Goal: Complete application form

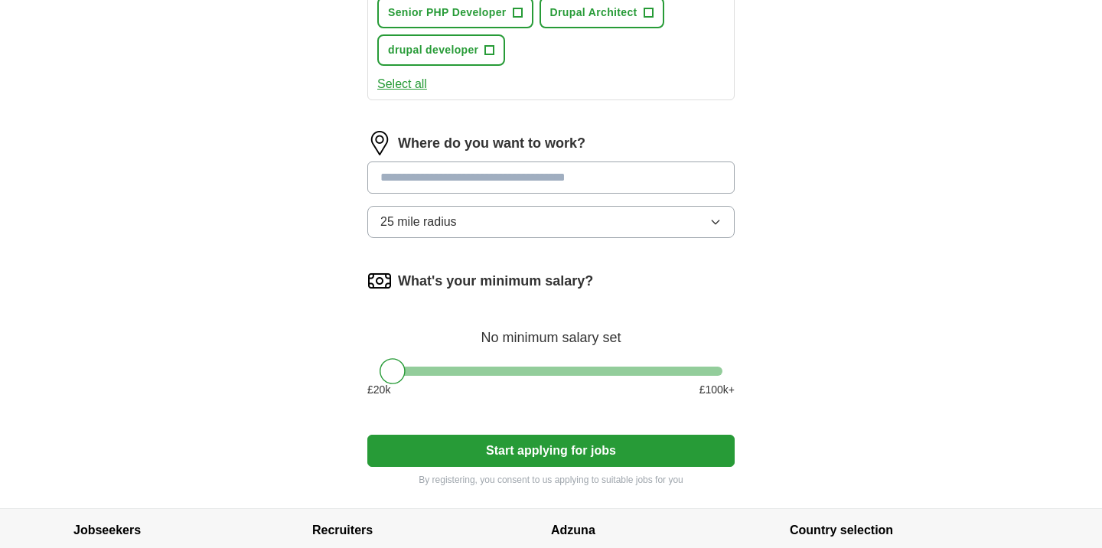
scroll to position [795, 0]
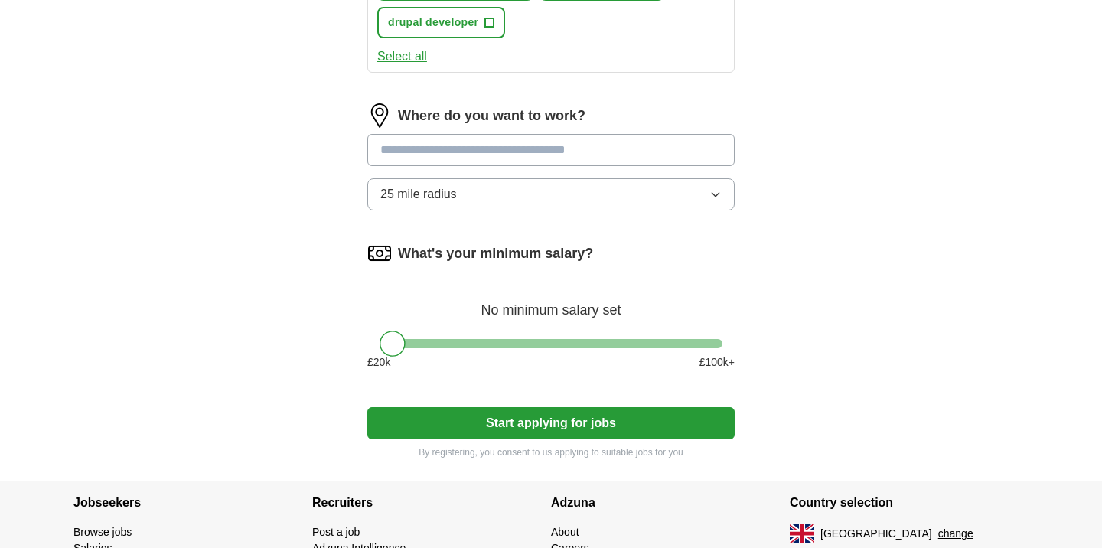
click at [526, 424] on button "Start applying for jobs" at bounding box center [550, 423] width 367 height 32
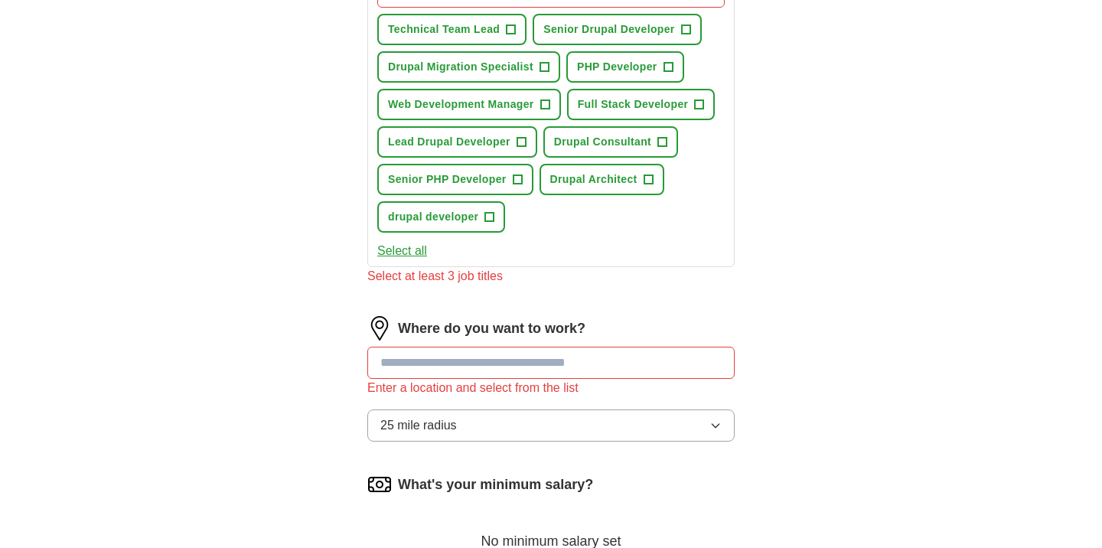
scroll to position [600, 0]
click at [424, 364] on input at bounding box center [550, 363] width 367 height 32
type input "*****"
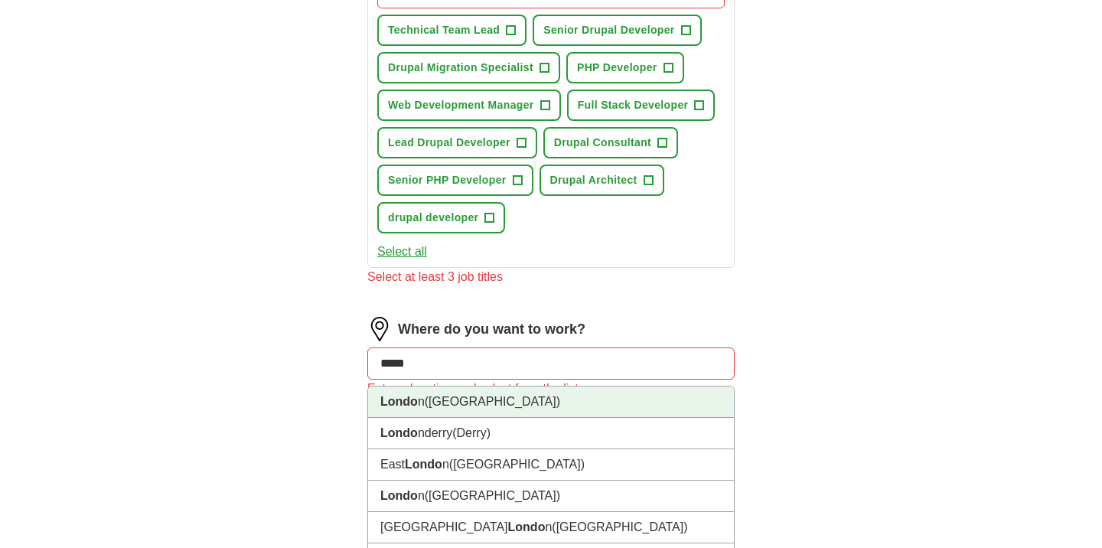
click at [426, 395] on li "Londo n ([GEOGRAPHIC_DATA])" at bounding box center [551, 401] width 366 height 31
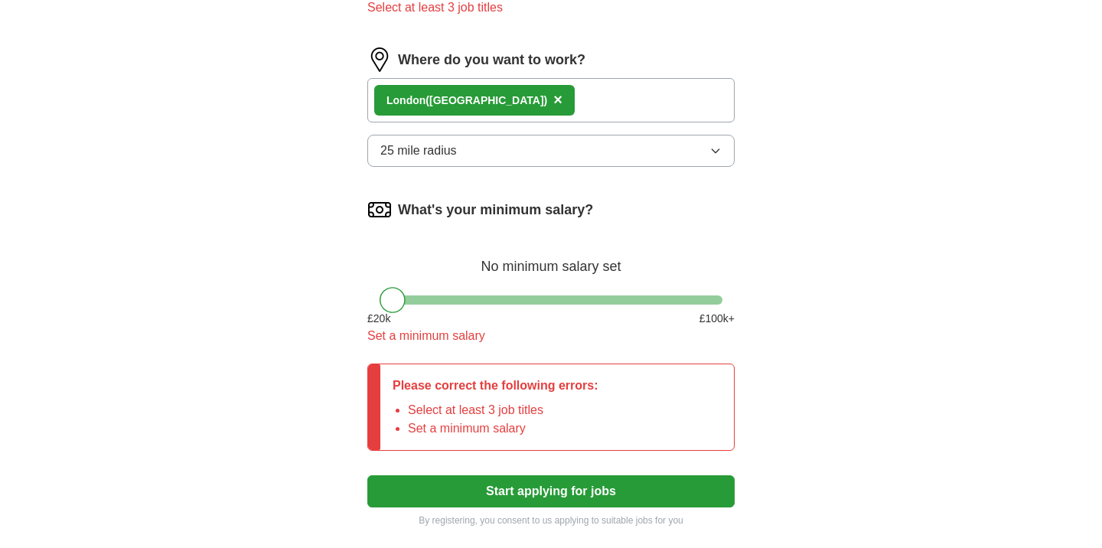
scroll to position [895, 0]
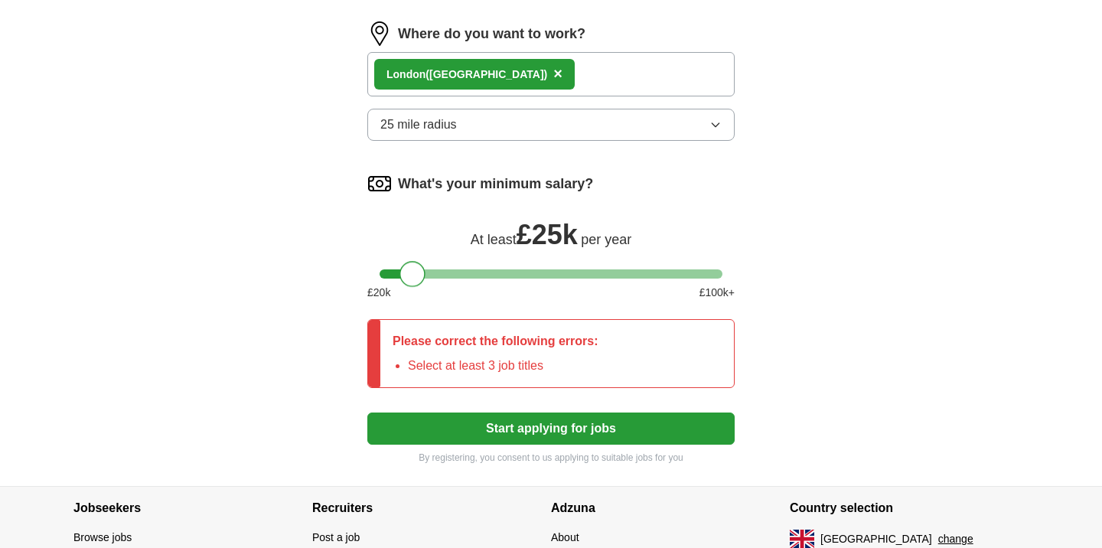
drag, startPoint x: 390, startPoint y: 277, endPoint x: 411, endPoint y: 277, distance: 20.7
click at [411, 277] on div at bounding box center [412, 274] width 26 height 26
drag, startPoint x: 417, startPoint y: 274, endPoint x: 496, endPoint y: 265, distance: 79.3
click at [496, 265] on div at bounding box center [492, 274] width 26 height 26
click at [561, 431] on button "Start applying for jobs" at bounding box center [550, 428] width 367 height 32
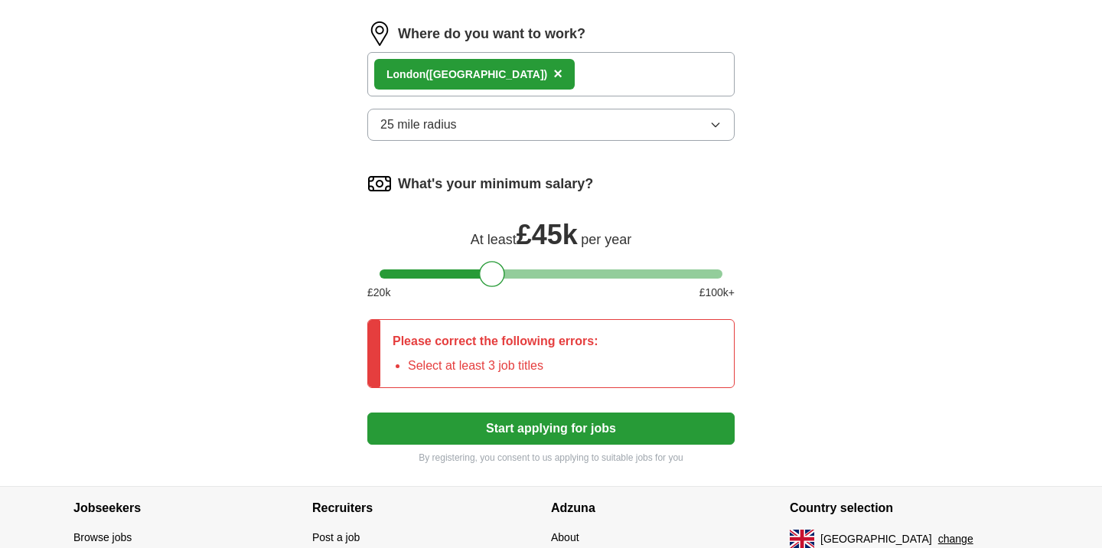
click at [561, 431] on button "Start applying for jobs" at bounding box center [550, 428] width 367 height 32
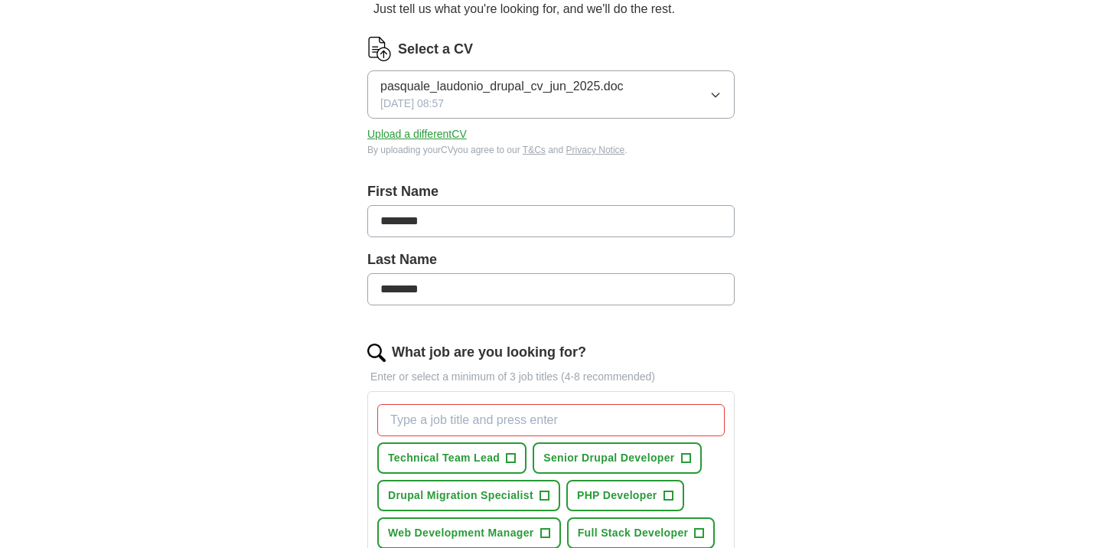
scroll to position [170, 0]
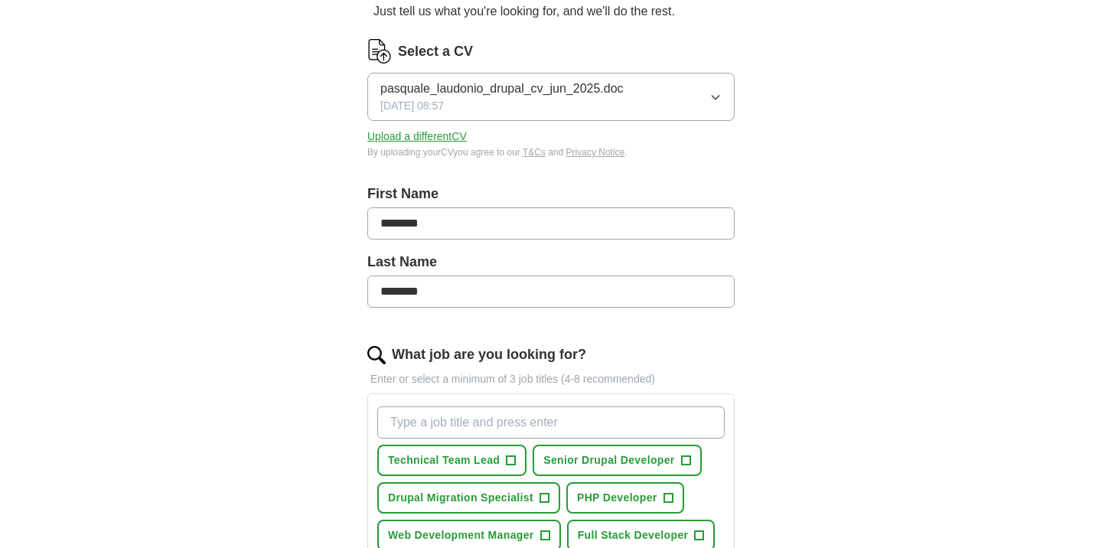
click at [406, 423] on input "What job are you looking for?" at bounding box center [550, 422] width 347 height 32
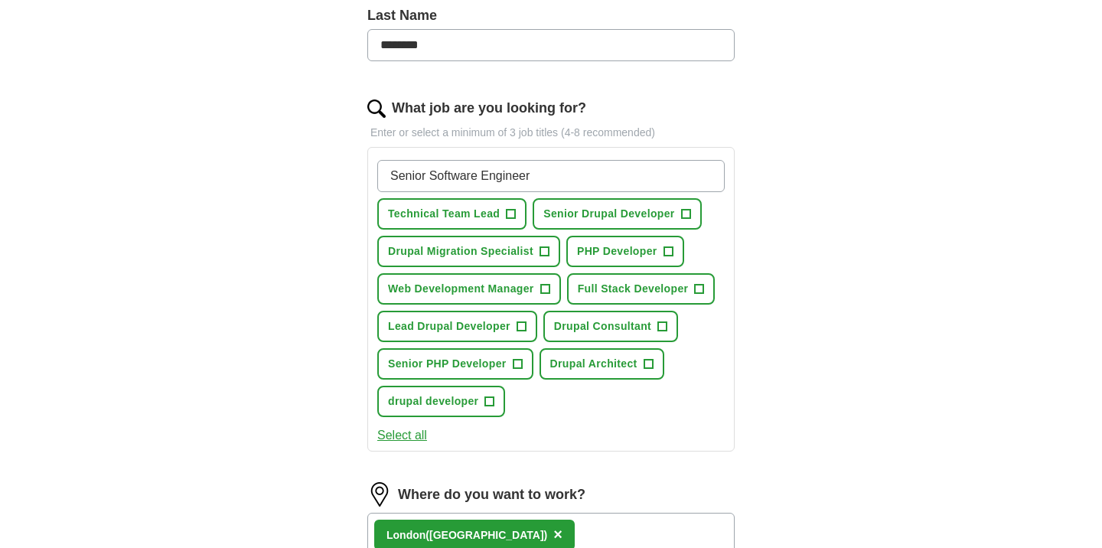
scroll to position [420, 0]
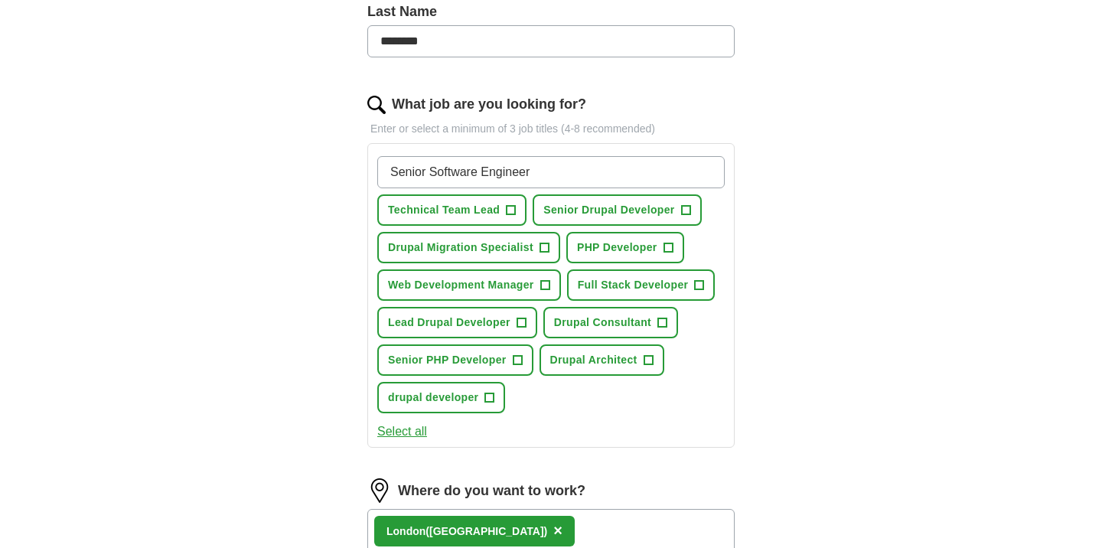
type input "Senior Software Engineer"
click at [683, 210] on span "+" at bounding box center [685, 210] width 9 height 12
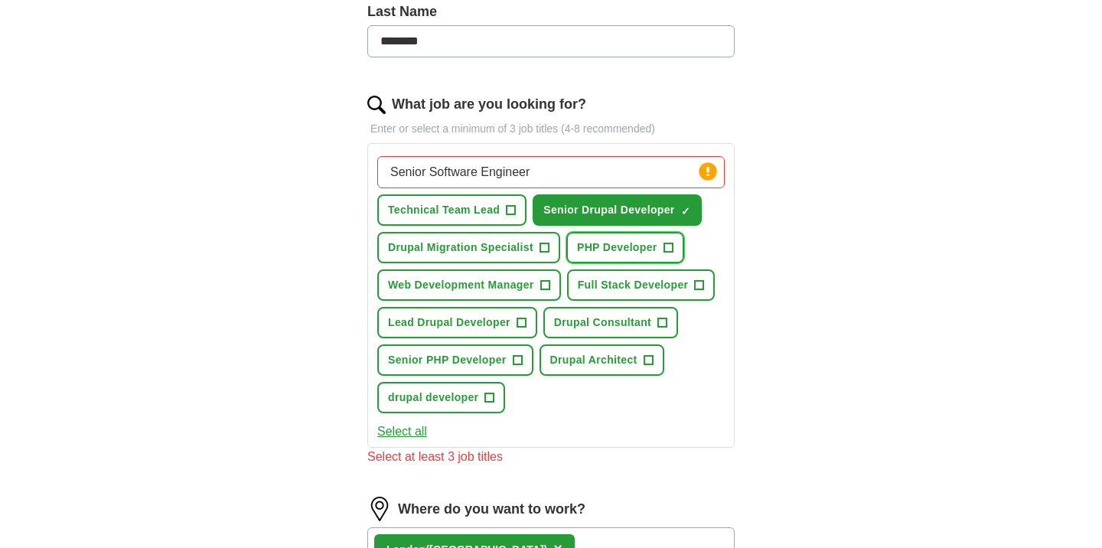
click at [626, 244] on span "PHP Developer" at bounding box center [617, 247] width 80 height 16
click at [418, 248] on span "Drupal Migration Specialist" at bounding box center [460, 247] width 145 height 16
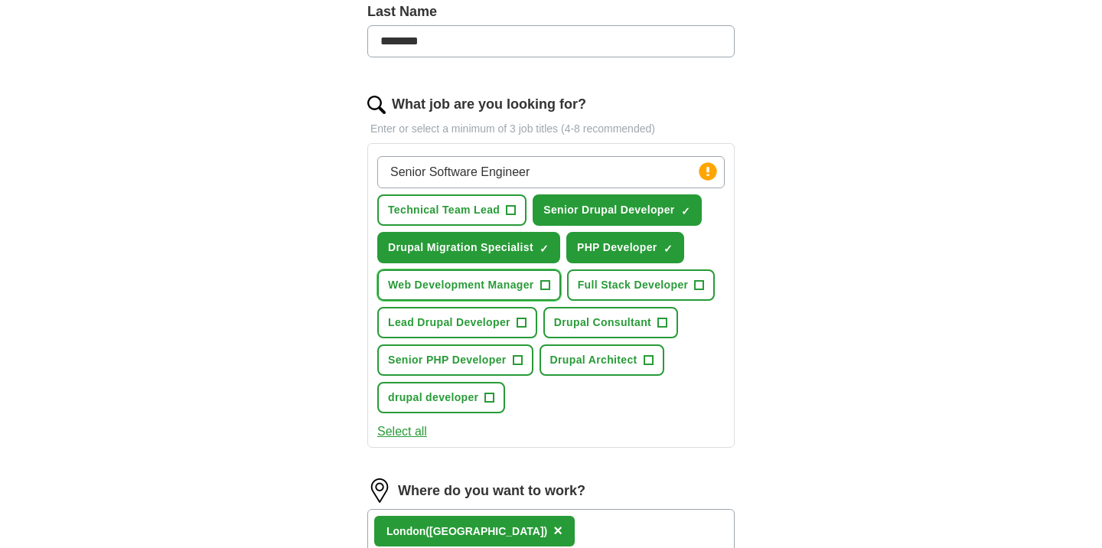
click at [432, 288] on span "Web Development Manager" at bounding box center [461, 285] width 146 height 16
click at [643, 281] on span "Full Stack Developer" at bounding box center [633, 285] width 111 height 16
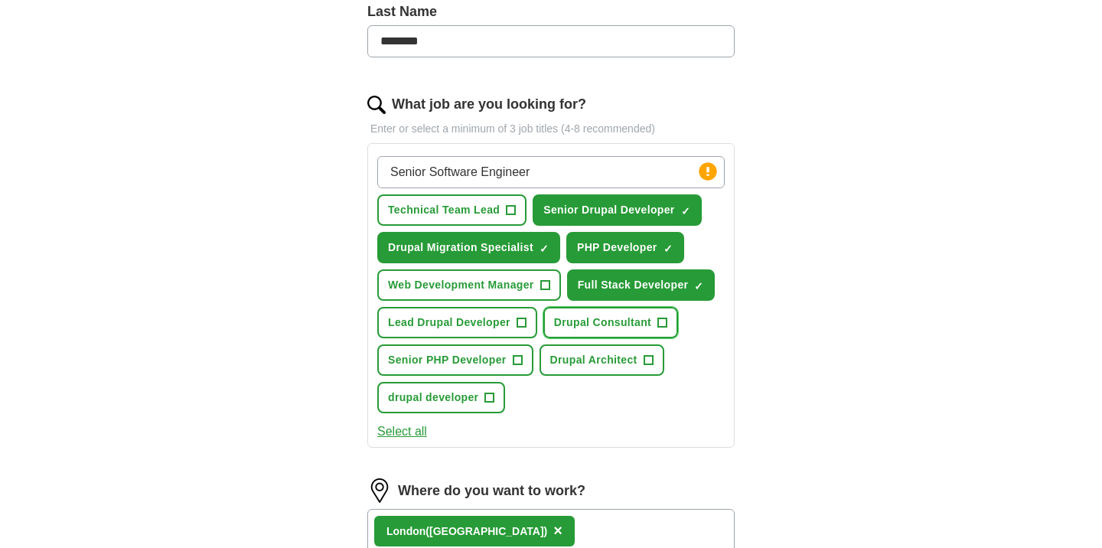
click at [596, 321] on span "Drupal Consultant" at bounding box center [602, 322] width 97 height 16
click at [424, 329] on span "Lead Drupal Developer" at bounding box center [449, 322] width 122 height 16
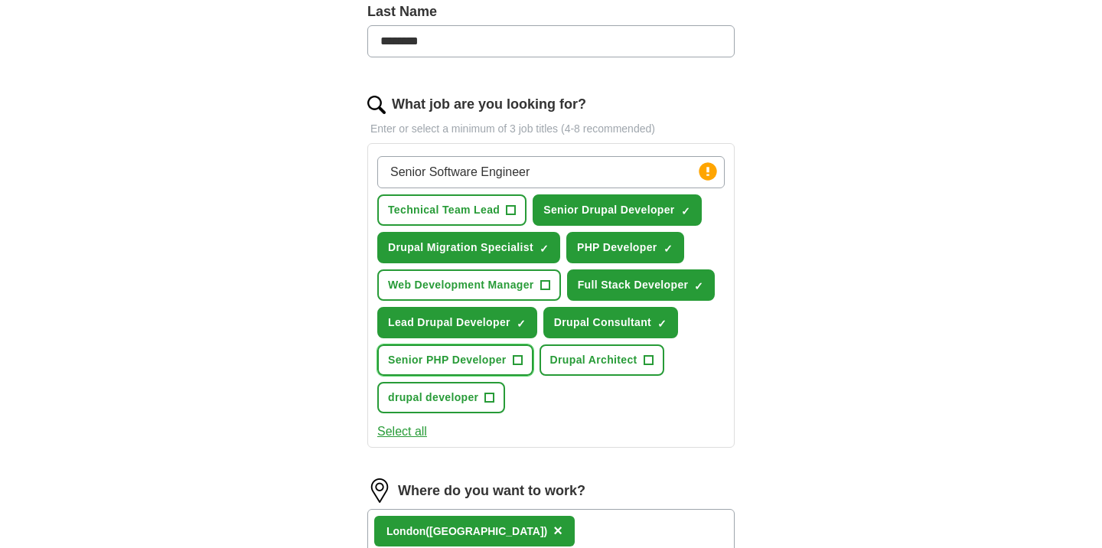
click at [422, 357] on span "Senior PHP Developer" at bounding box center [447, 360] width 119 height 16
click at [597, 357] on span "Drupal Architect" at bounding box center [593, 360] width 87 height 16
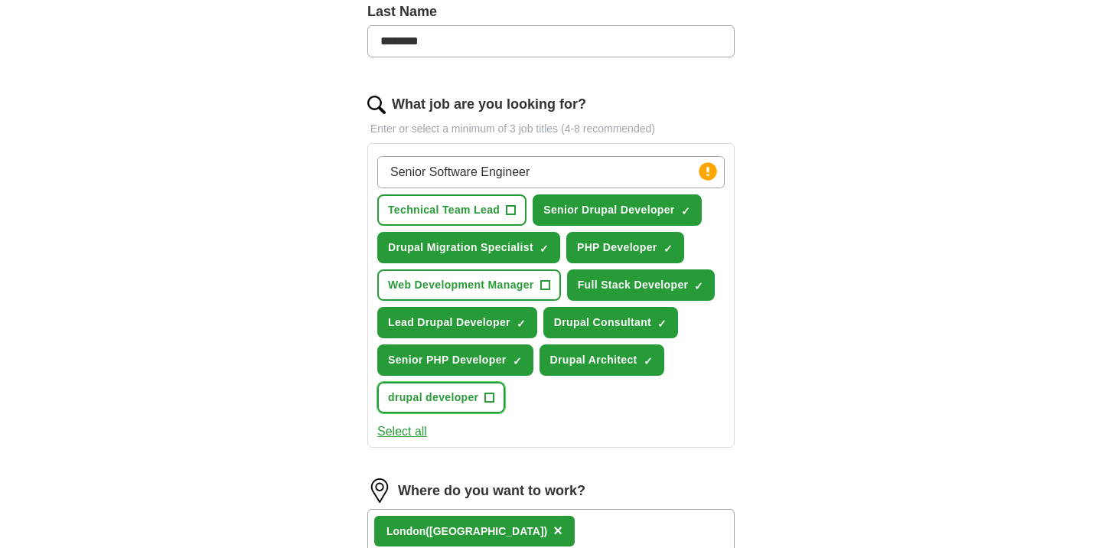
click at [444, 397] on span "drupal developer" at bounding box center [433, 397] width 90 height 16
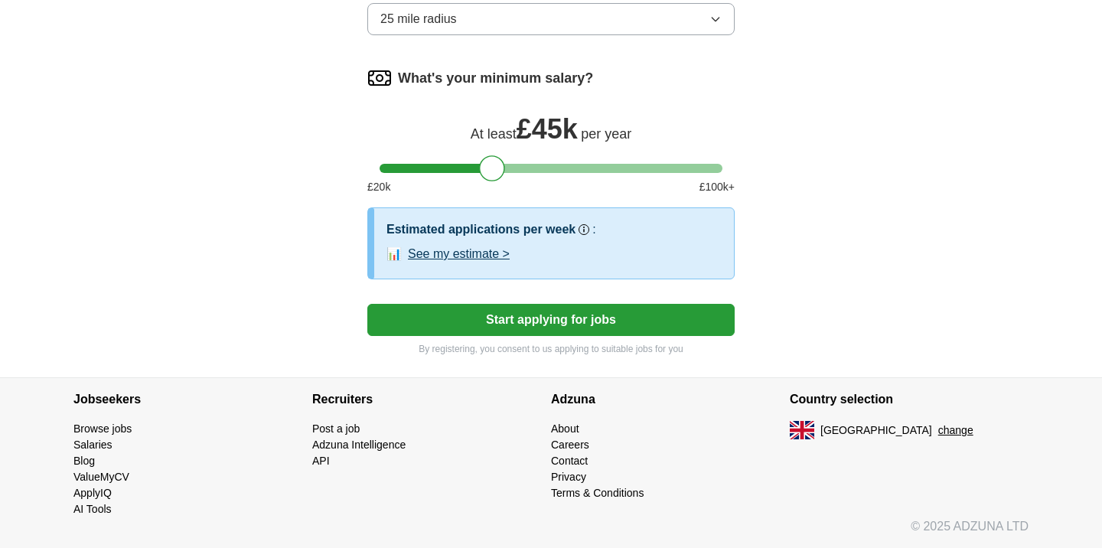
click at [587, 328] on button "Start applying for jobs" at bounding box center [550, 320] width 367 height 32
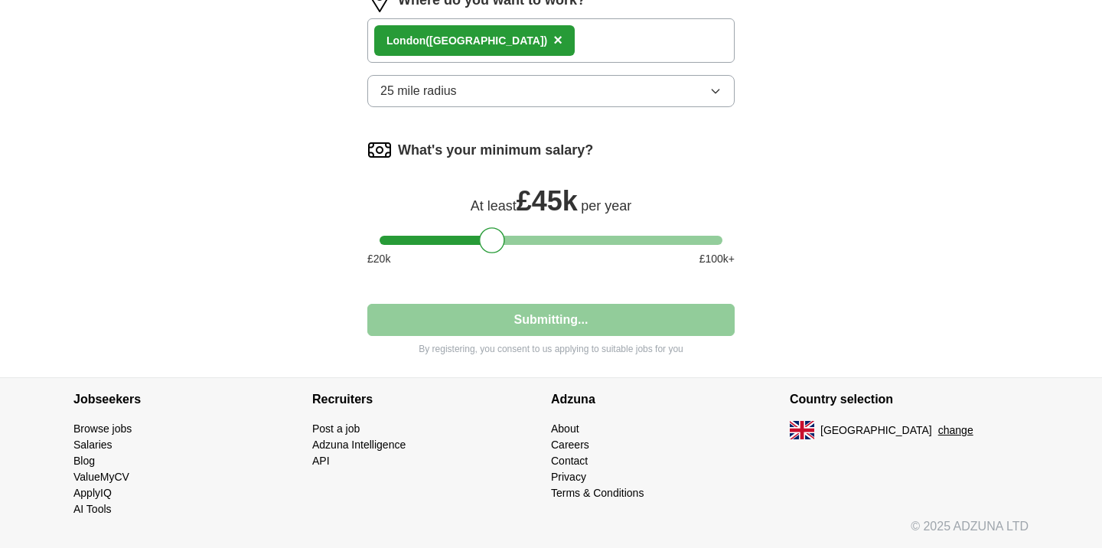
scroll to position [910, 0]
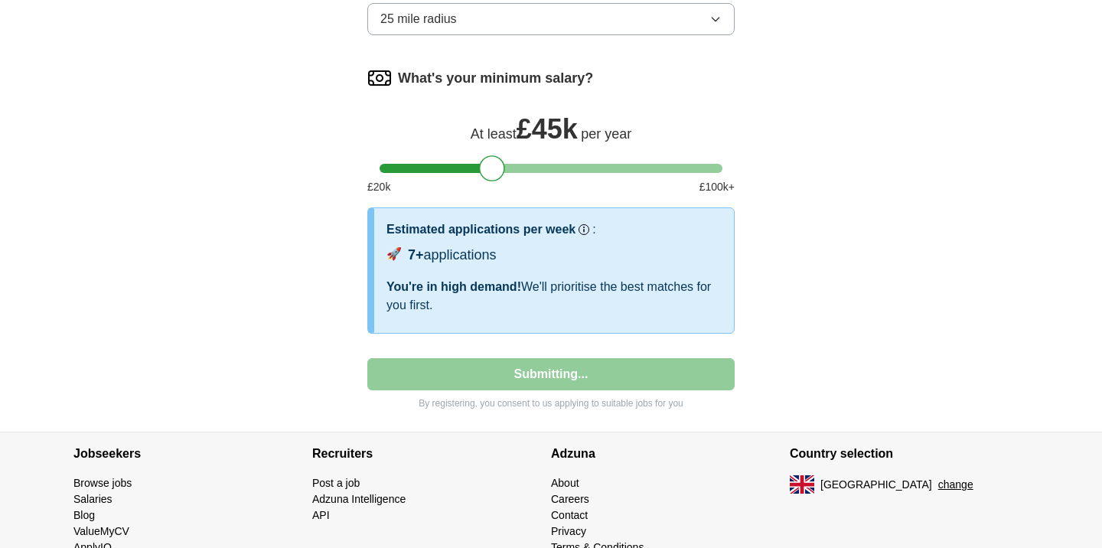
select select "**"
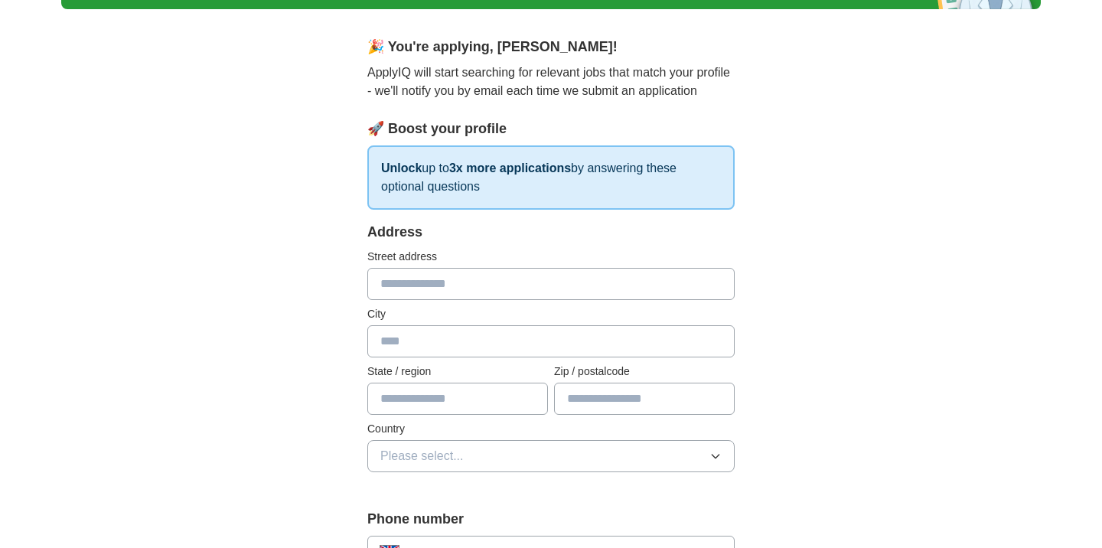
scroll to position [112, 0]
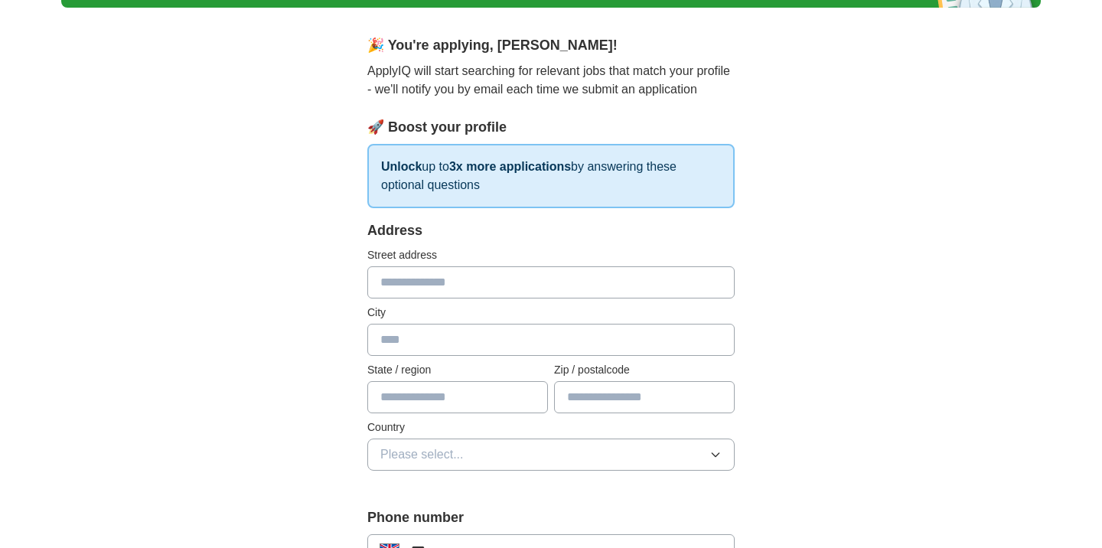
click at [443, 282] on input "text" at bounding box center [550, 282] width 367 height 32
type input "******"
click at [395, 341] on input "text" at bounding box center [550, 340] width 367 height 32
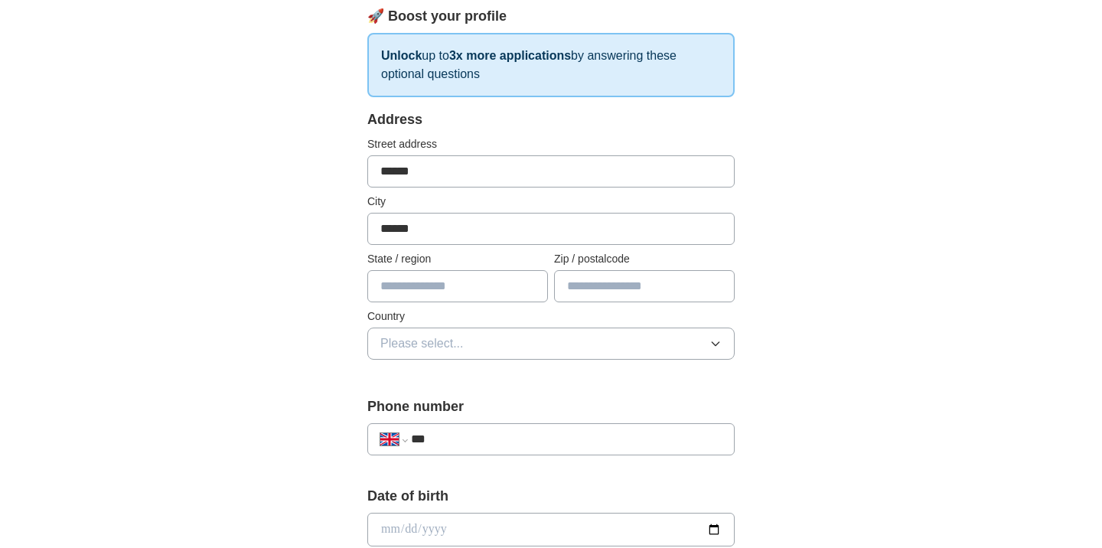
scroll to position [232, 0]
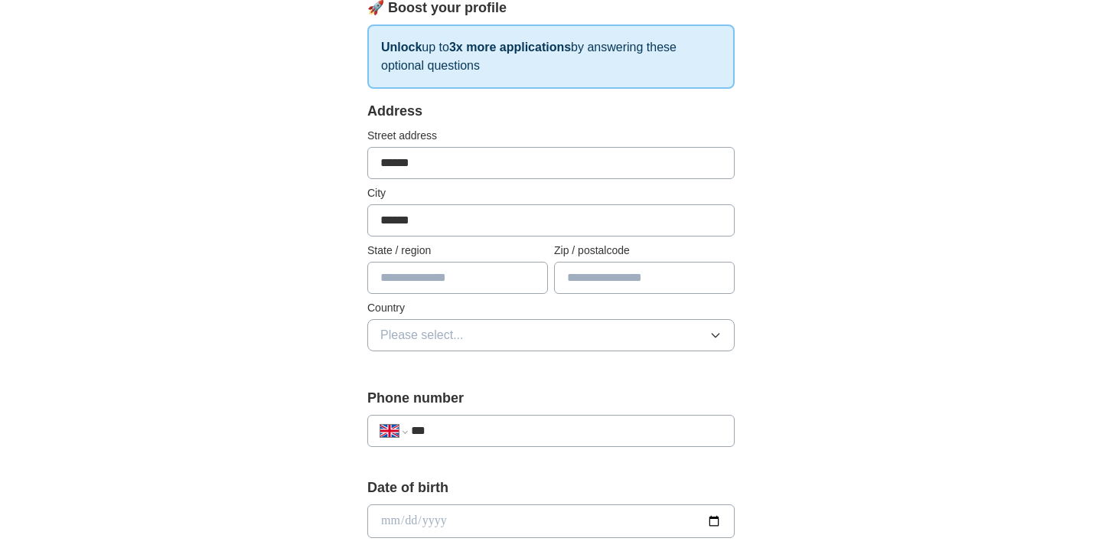
type input "******"
click at [579, 272] on input "text" at bounding box center [644, 278] width 181 height 32
type input "*******"
click at [395, 335] on span "Please select..." at bounding box center [421, 335] width 83 height 18
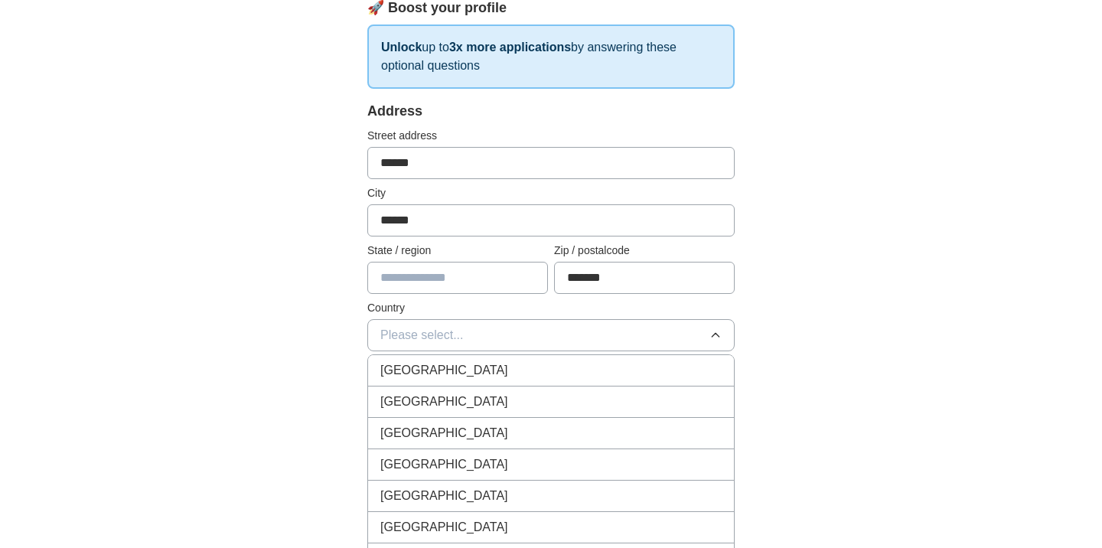
click at [417, 376] on span "[GEOGRAPHIC_DATA]" at bounding box center [444, 370] width 128 height 18
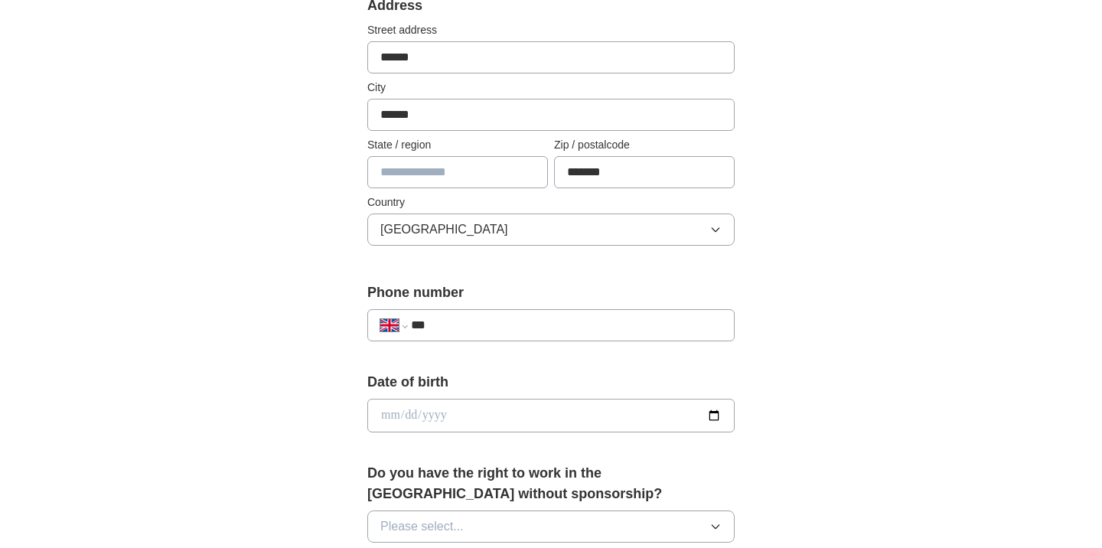
scroll to position [433, 0]
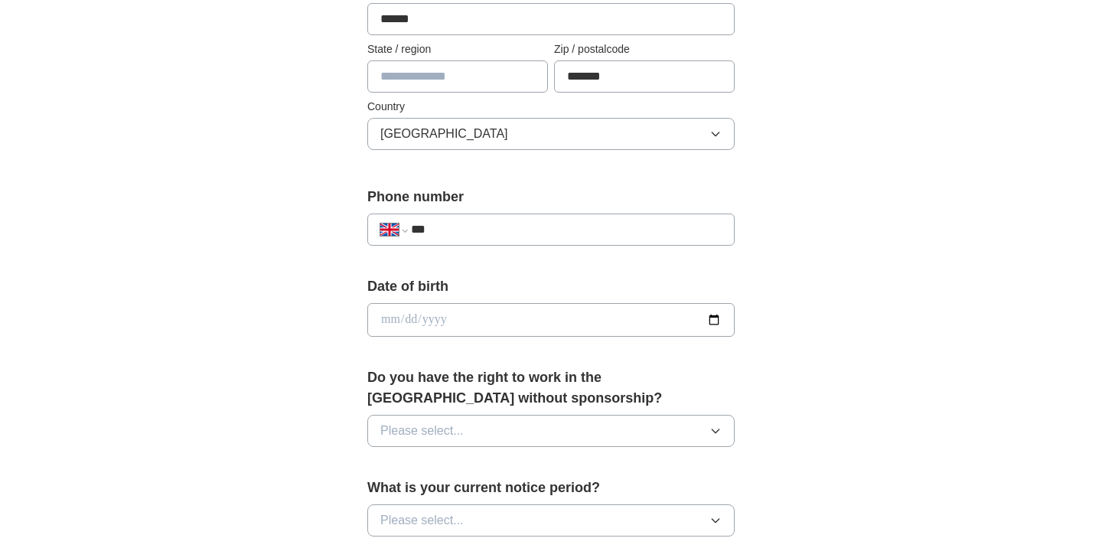
click at [495, 236] on input "***" at bounding box center [566, 229] width 311 height 18
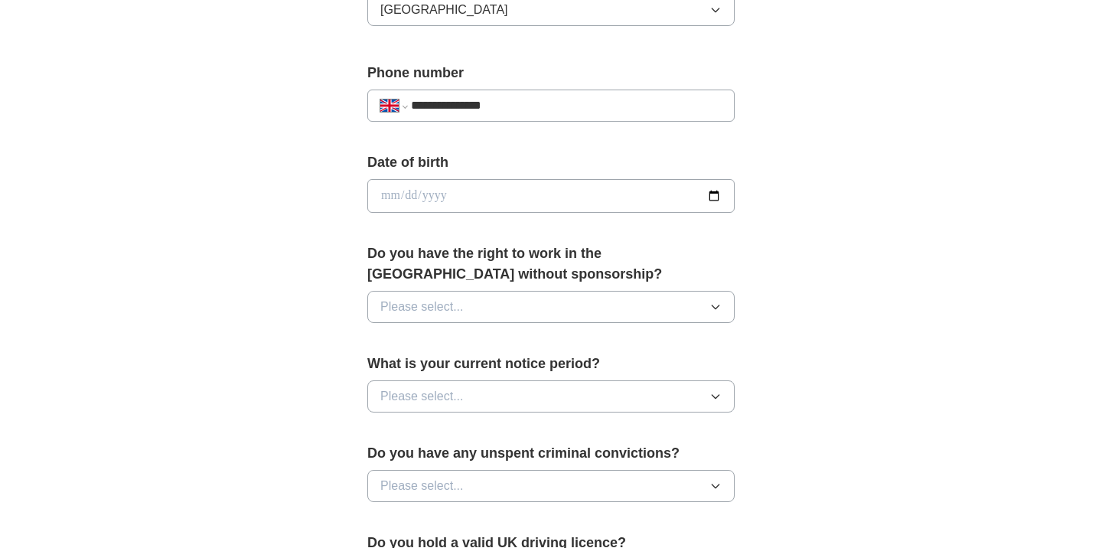
scroll to position [563, 0]
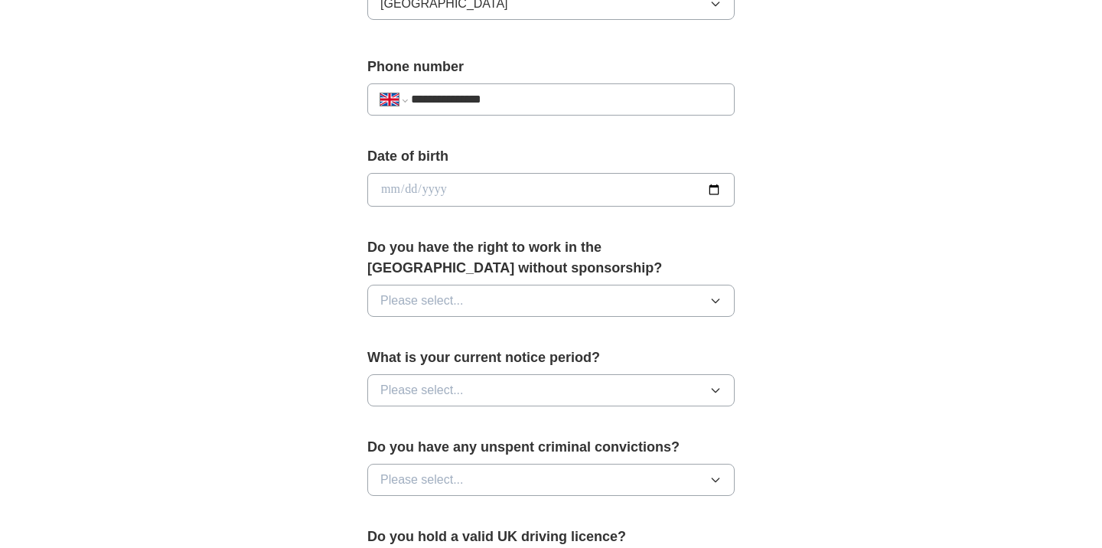
type input "**********"
click at [714, 187] on input "date" at bounding box center [550, 190] width 367 height 34
type input "**********"
click at [311, 295] on div "**********" at bounding box center [551, 212] width 490 height 1287
click at [470, 298] on button "Please select..." at bounding box center [550, 301] width 367 height 32
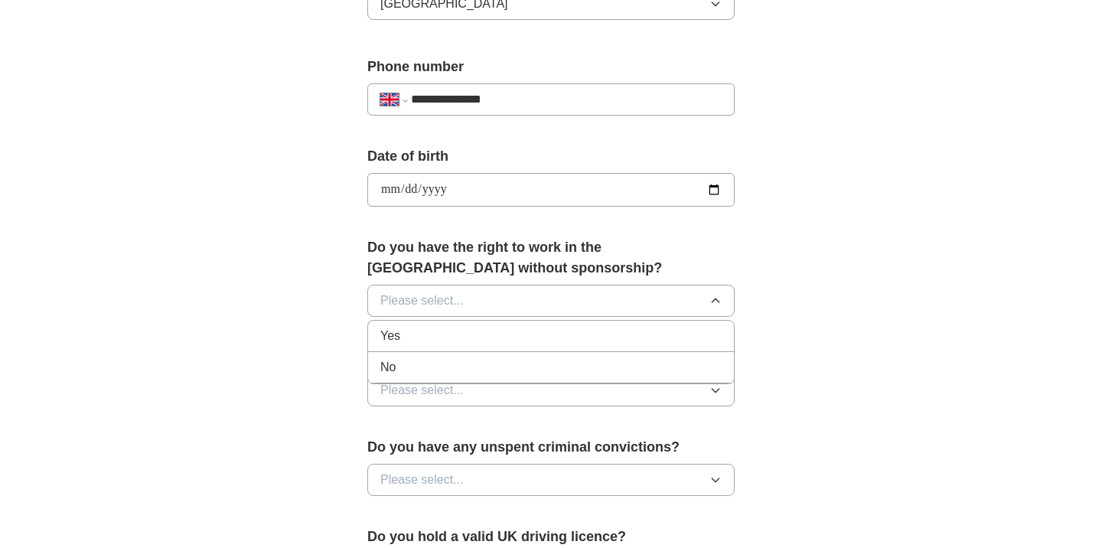
click at [401, 340] on div "Yes" at bounding box center [550, 336] width 341 height 18
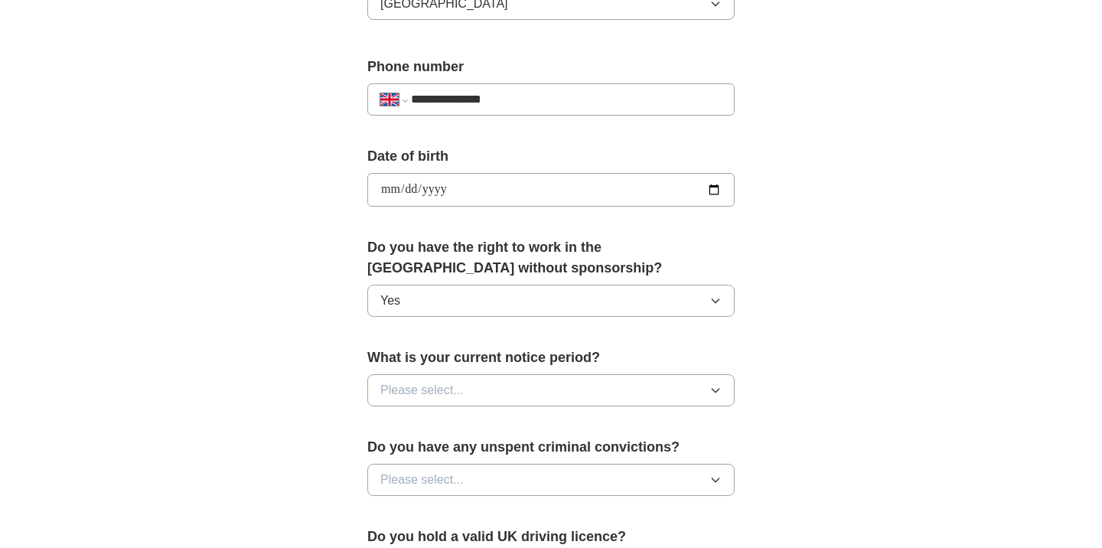
click at [402, 389] on span "Please select..." at bounding box center [421, 390] width 83 height 18
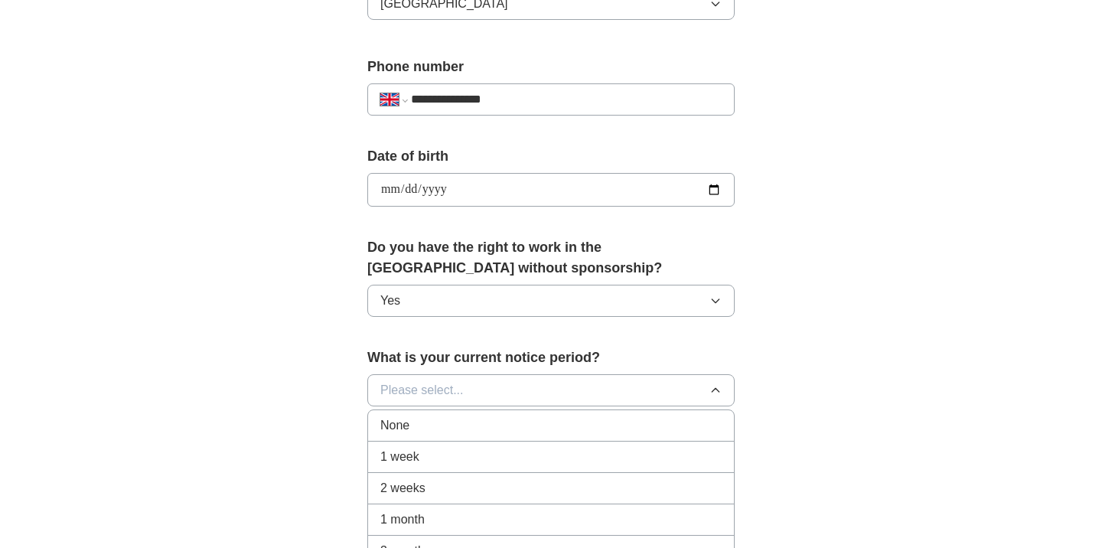
click at [403, 425] on span "None" at bounding box center [394, 425] width 29 height 18
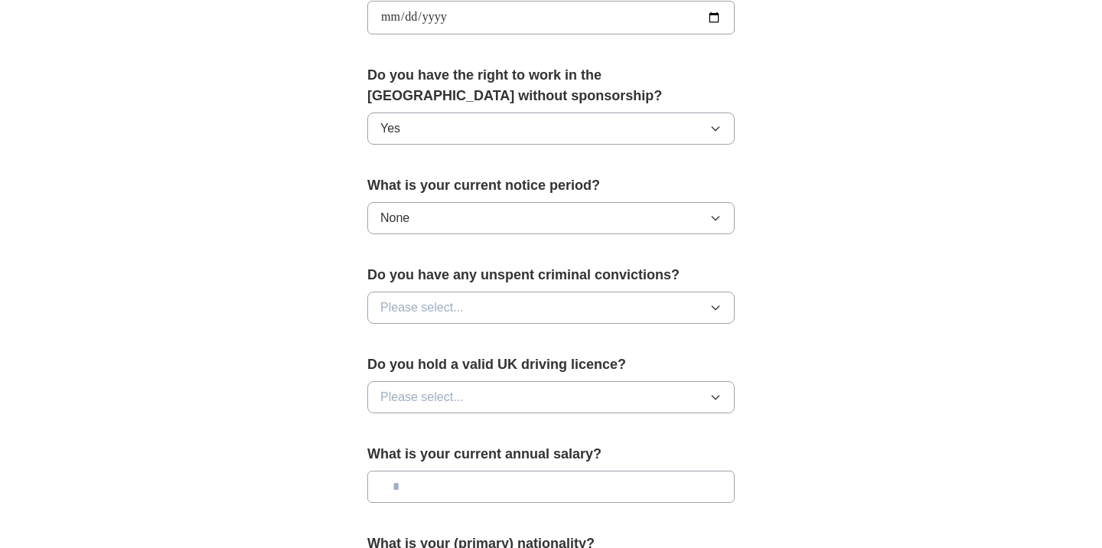
scroll to position [739, 0]
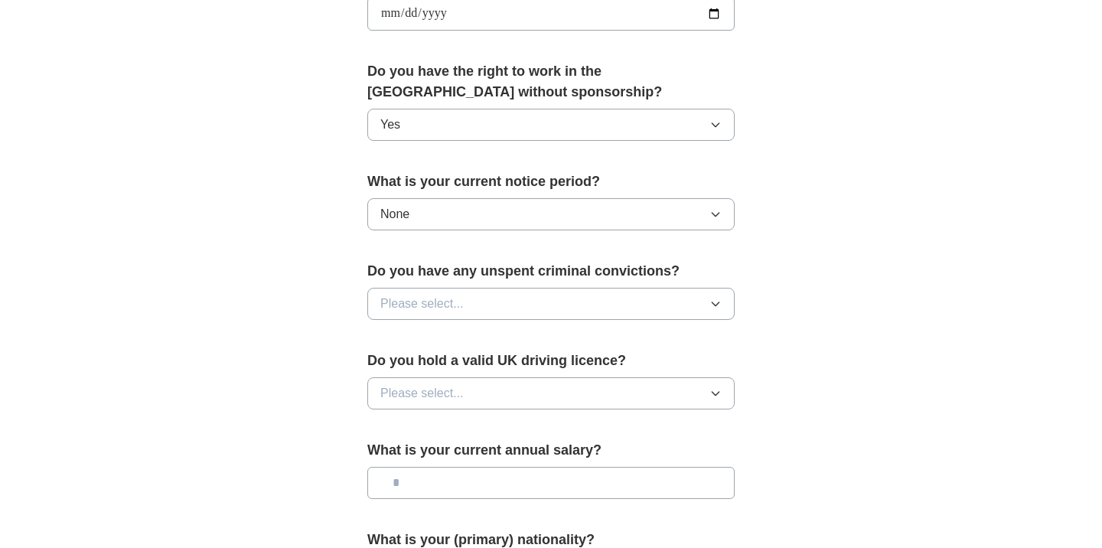
click at [440, 299] on span "Please select..." at bounding box center [421, 304] width 83 height 18
click at [410, 366] on div "No" at bounding box center [550, 370] width 341 height 18
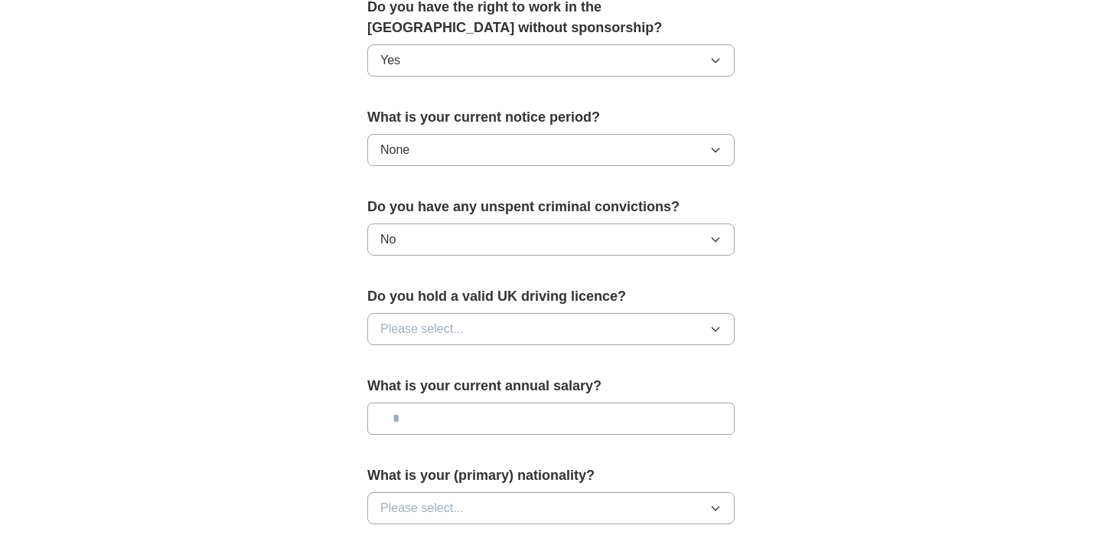
scroll to position [809, 0]
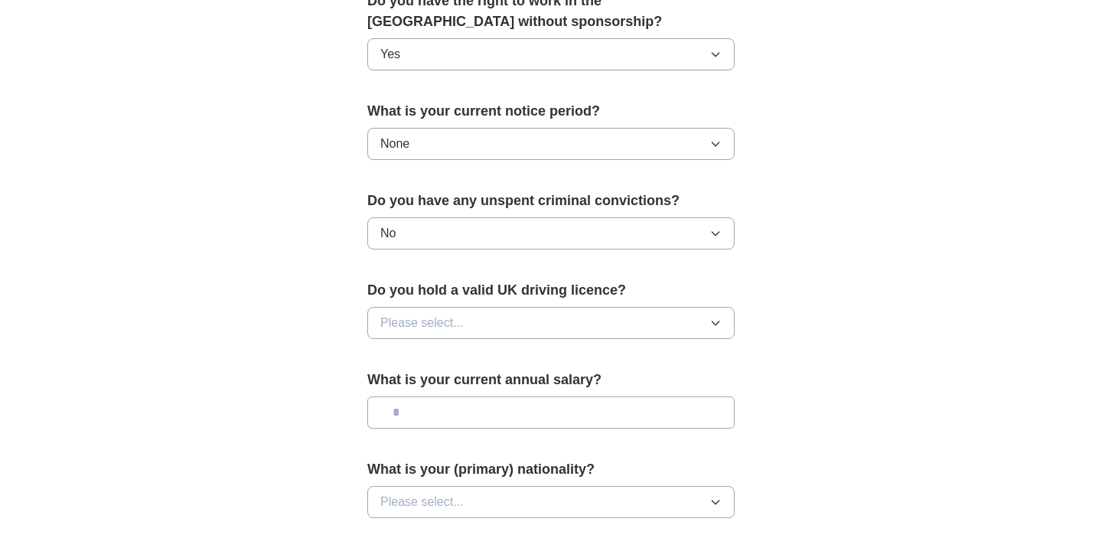
click at [444, 320] on span "Please select..." at bounding box center [421, 323] width 83 height 18
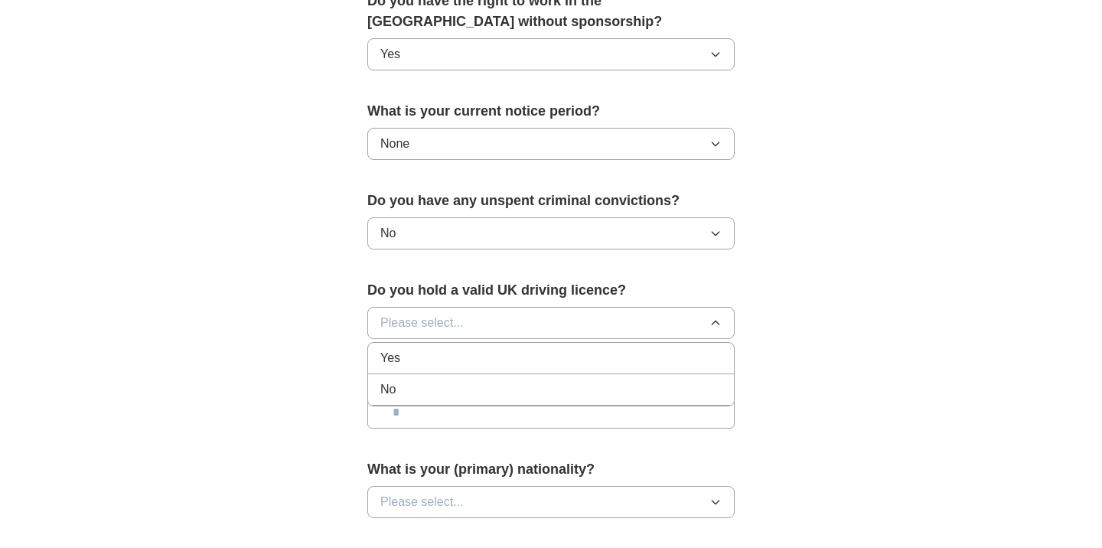
click at [409, 366] on div "Yes" at bounding box center [550, 358] width 341 height 18
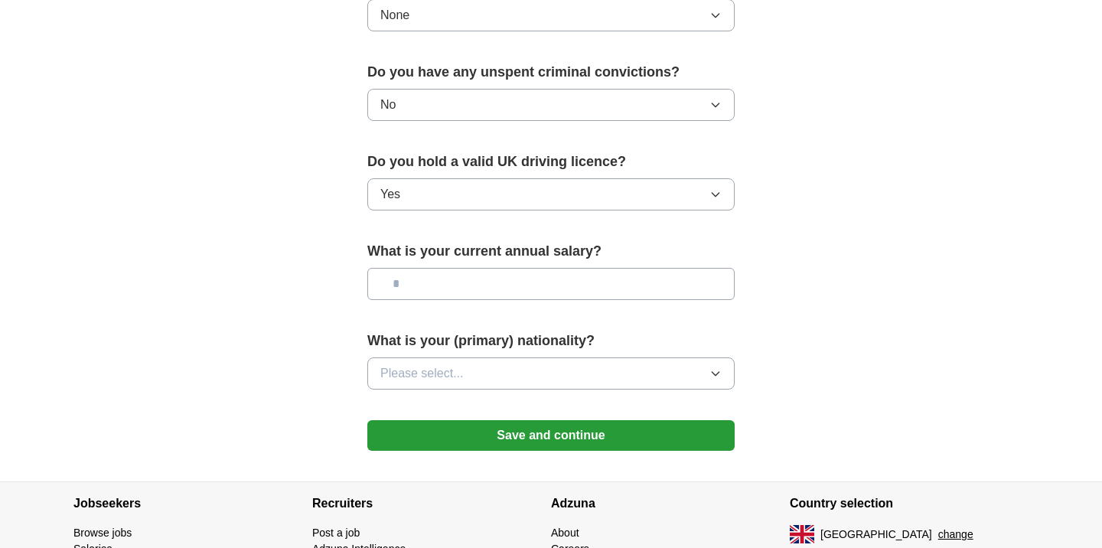
scroll to position [963, 0]
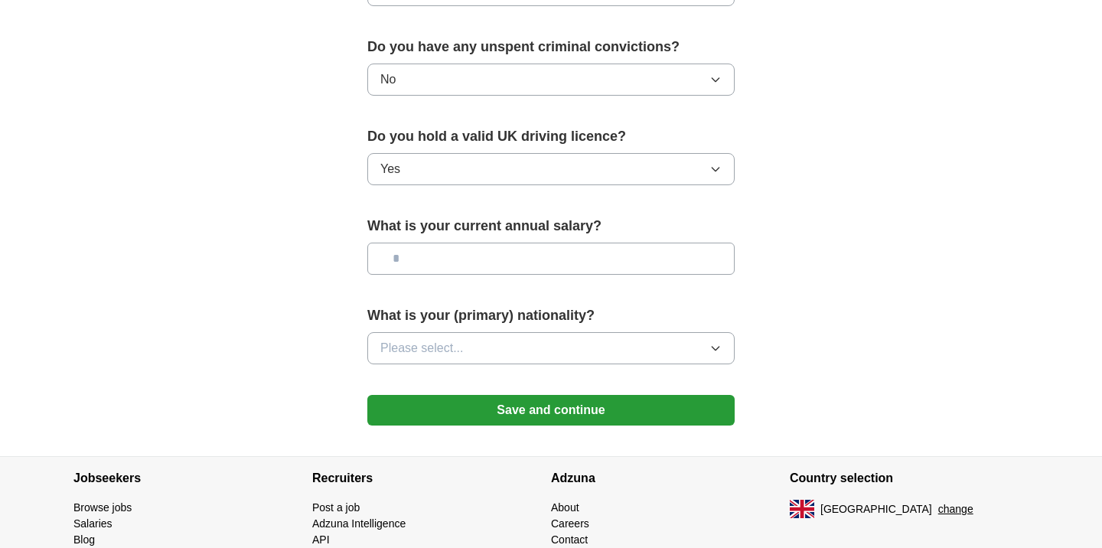
click at [449, 262] on input "text" at bounding box center [550, 258] width 367 height 32
type input "*******"
click at [445, 339] on span "Please select..." at bounding box center [421, 348] width 83 height 18
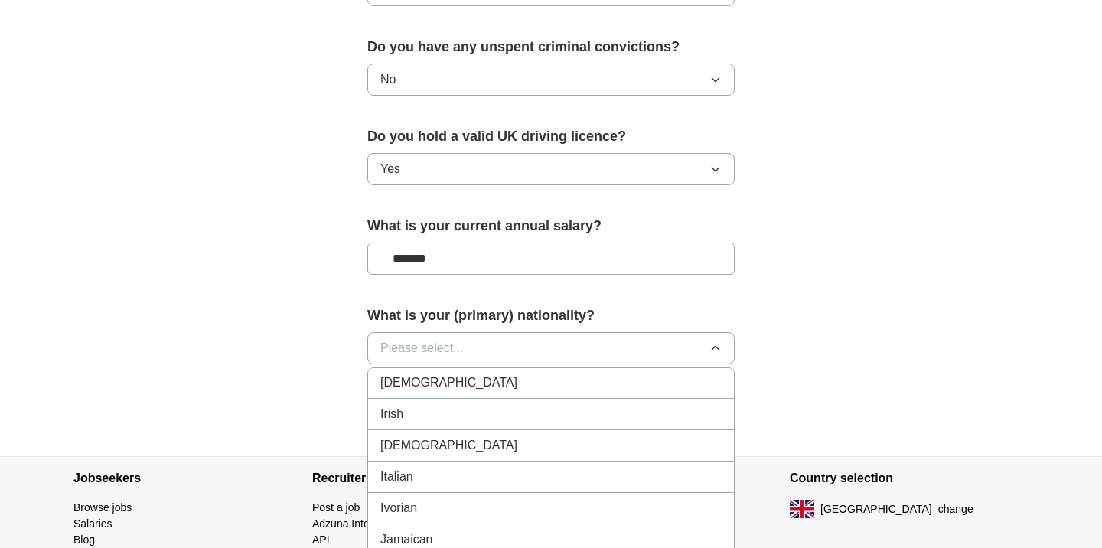
scroll to position [2605, 0]
click at [415, 477] on div "Italian" at bounding box center [550, 476] width 341 height 18
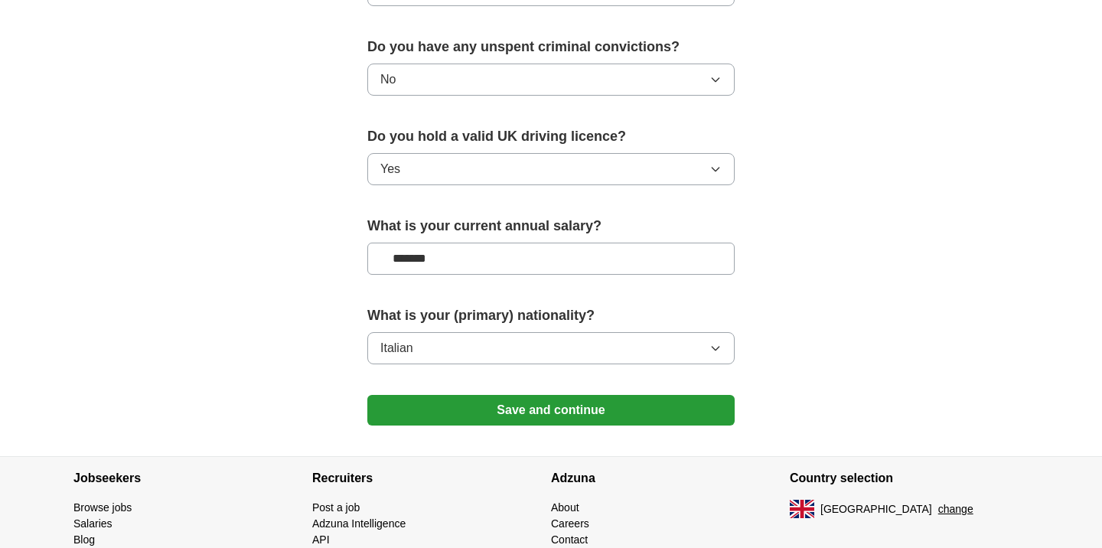
click at [582, 409] on button "Save and continue" at bounding box center [550, 410] width 367 height 31
